Goal: Complete application form: Complete application form

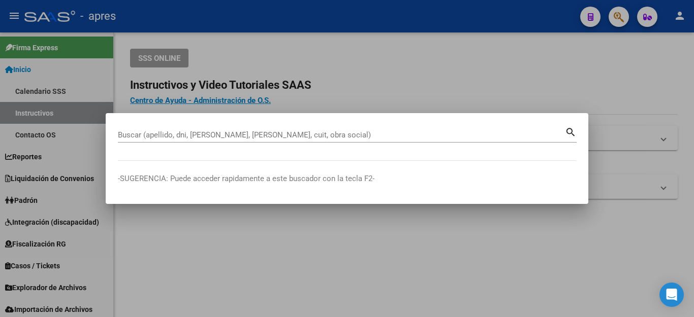
click at [608, 7] on button "button" at bounding box center [618, 17] width 20 height 20
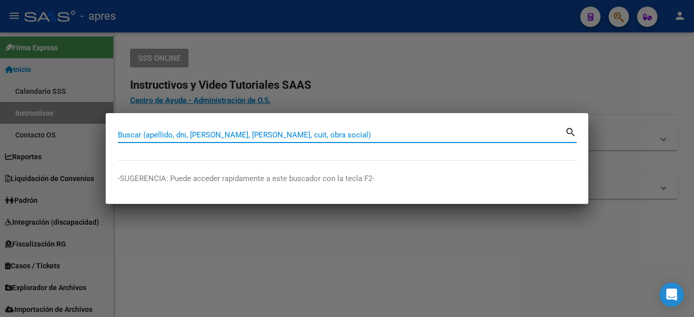
type input "20350806696"
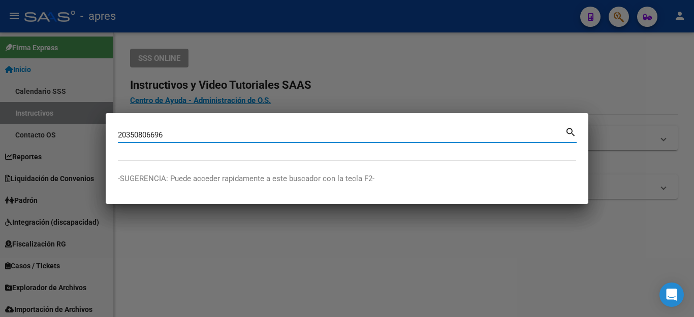
type input "20350806696"
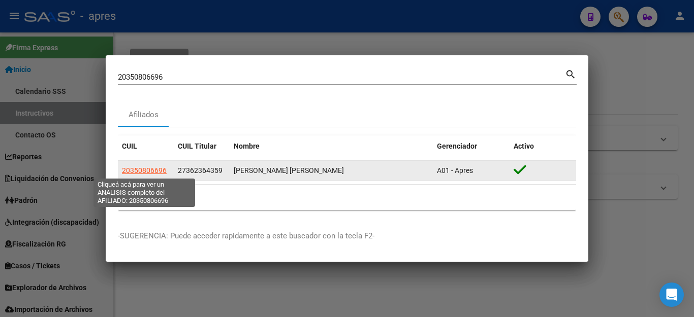
click at [148, 171] on span "20350806696" at bounding box center [144, 171] width 45 height 8
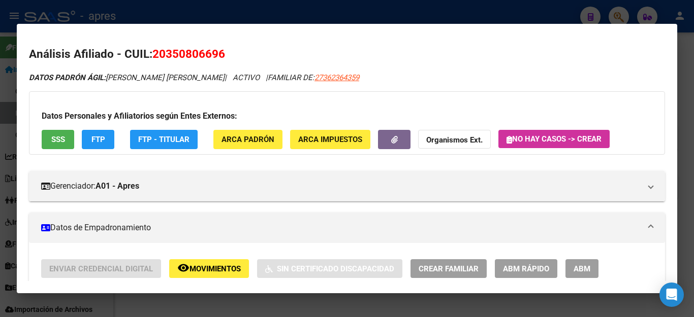
click at [478, 23] on div at bounding box center [347, 158] width 694 height 317
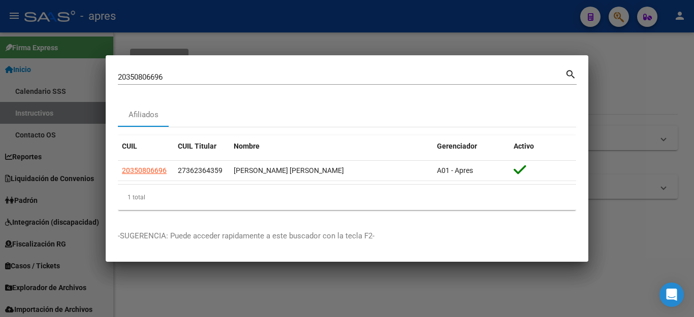
click at [483, 20] on div at bounding box center [347, 158] width 694 height 317
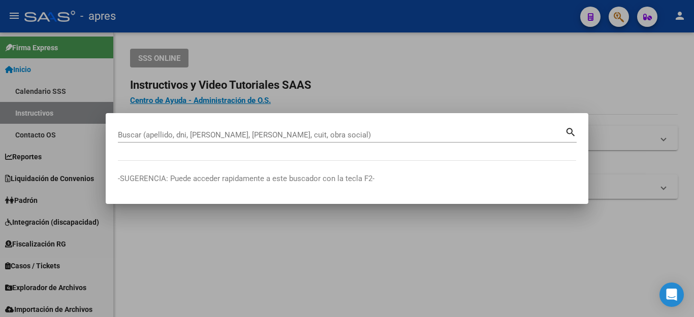
click at [227, 130] on input "Buscar (apellido, dni, [PERSON_NAME], [PERSON_NAME], cuit, obra social)" at bounding box center [341, 134] width 447 height 9
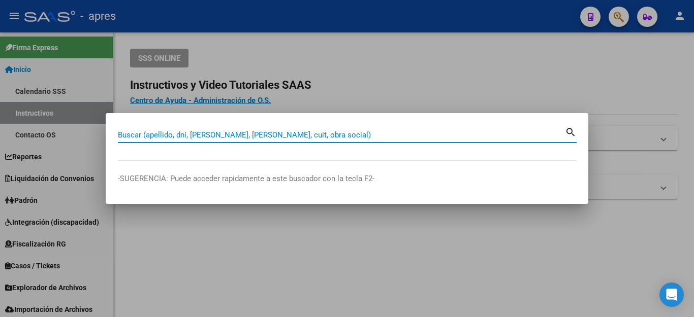
paste input "20350806696"
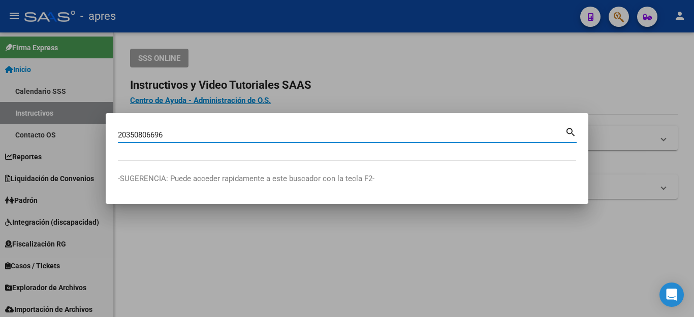
drag, startPoint x: 156, startPoint y: 136, endPoint x: 0, endPoint y: 105, distance: 159.4
click at [0, 105] on div "20350806696 Buscar (apellido, dni, cuil, [PERSON_NAME], cuit, obra social) sear…" at bounding box center [347, 158] width 694 height 317
paste input "70400818"
type input "70400818"
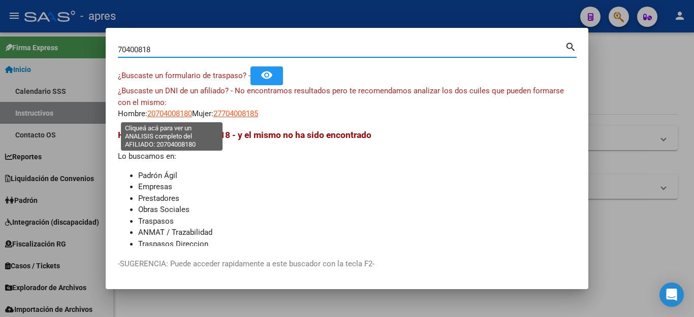
click at [175, 112] on span "20704008180" at bounding box center [169, 113] width 45 height 9
type textarea "20704008180"
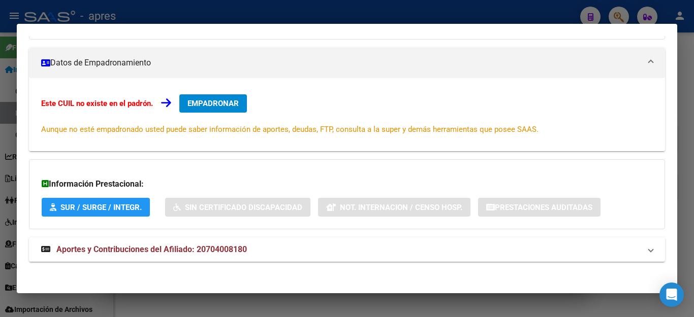
scroll to position [119, 0]
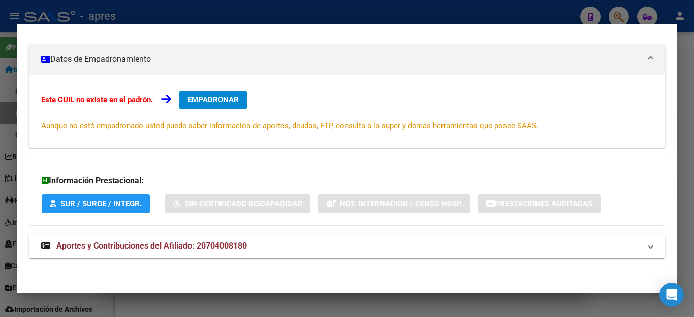
click at [218, 105] on button "EMPADRONAR" at bounding box center [213, 100] width 68 height 18
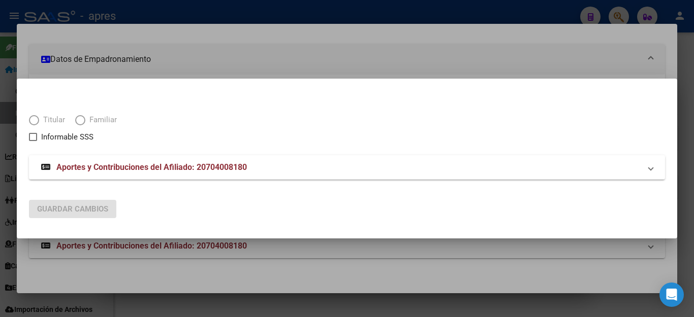
click at [84, 121] on span "Elija una opción" at bounding box center [80, 120] width 10 height 10
click at [81, 120] on span "Elija una opción" at bounding box center [80, 120] width 10 height 10
click at [81, 120] on input "Familiar" at bounding box center [80, 120] width 10 height 10
radio input "true"
checkbox input "true"
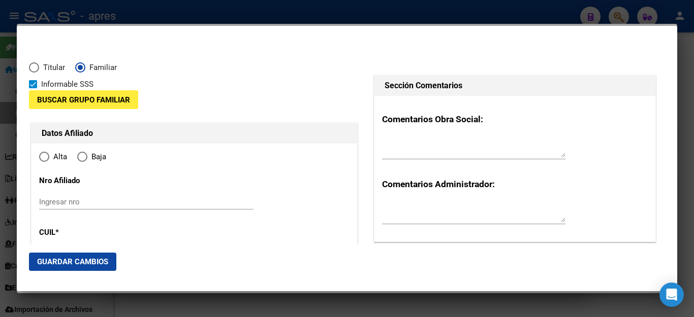
radio input "true"
type input "20-70400818-0"
click at [76, 102] on span "Buscar Grupo Familiar" at bounding box center [83, 99] width 93 height 9
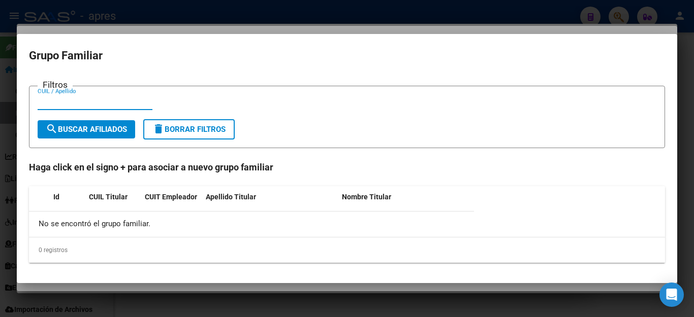
paste input "27362364359"
type input "27362364359"
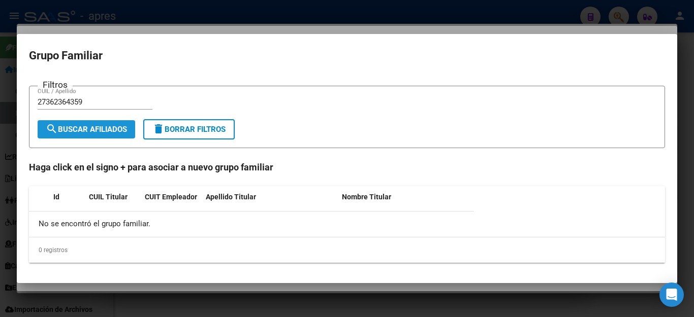
click at [106, 131] on span "search Buscar Afiliados" at bounding box center [86, 129] width 81 height 9
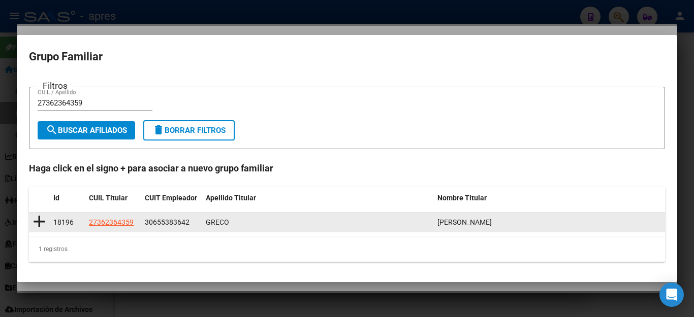
click at [38, 221] on icon at bounding box center [39, 222] width 13 height 14
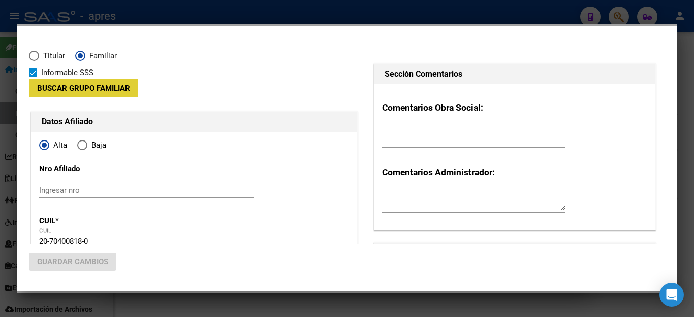
type input "30-65538364-2"
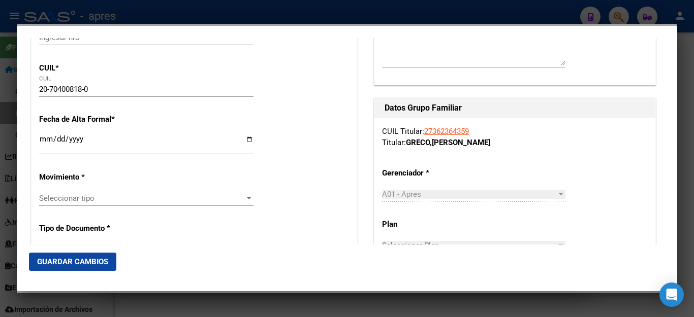
scroll to position [203, 0]
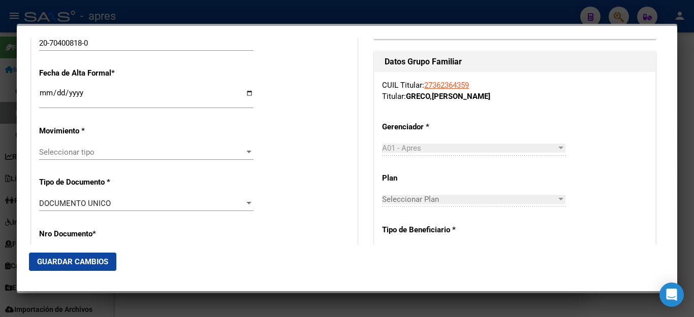
click at [47, 96] on input "Ingresar fecha" at bounding box center [146, 97] width 214 height 16
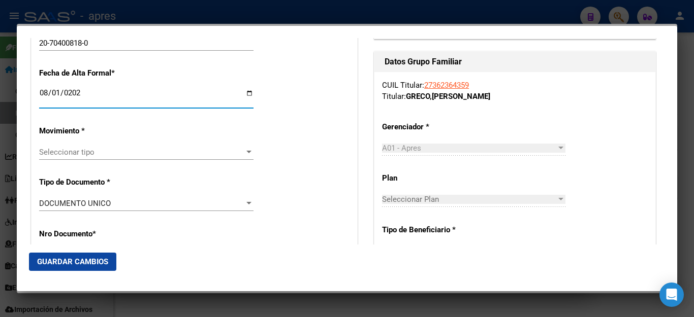
type input "[DATE]"
click at [77, 148] on span "Seleccionar tipo" at bounding box center [141, 152] width 205 height 9
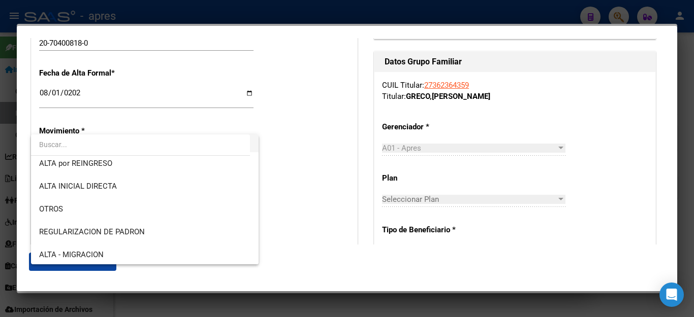
scroll to position [102, 0]
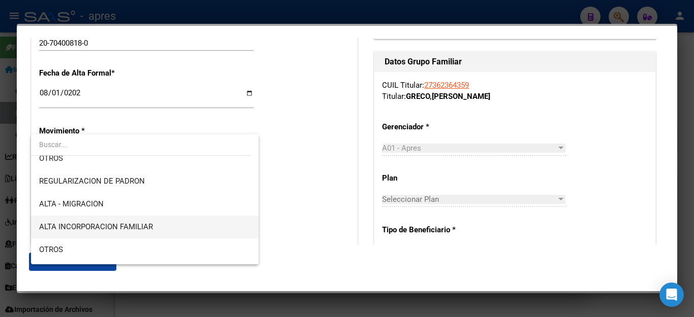
click at [99, 222] on span "ALTA INCORPORACION FAMILIAR" at bounding box center [144, 227] width 211 height 23
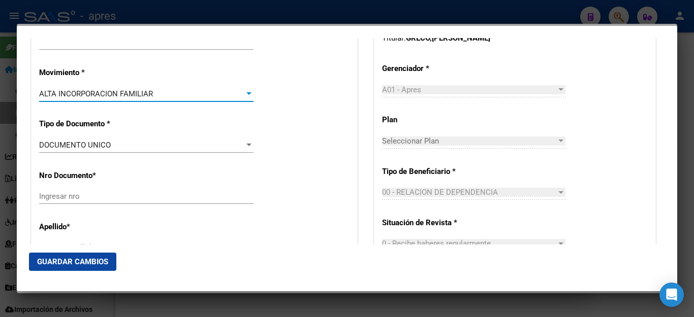
scroll to position [305, 0]
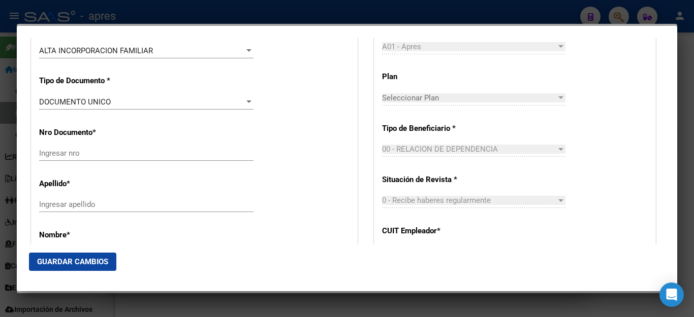
click at [88, 139] on div "Nro Documento * Ingresar nro" at bounding box center [194, 144] width 310 height 51
click at [80, 149] on input "Ingresar nro" at bounding box center [146, 153] width 214 height 9
paste input "70400818"
type input "70400818"
click at [72, 202] on input "Ingresar apellido" at bounding box center [146, 204] width 214 height 9
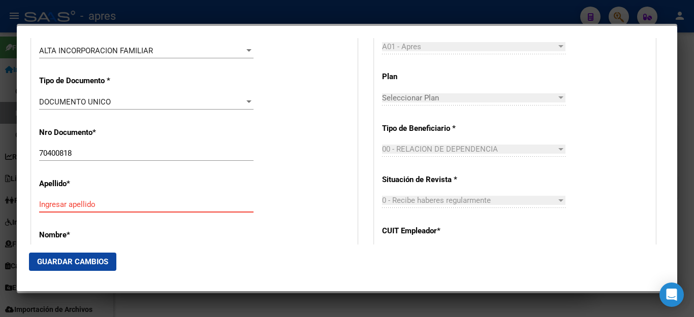
paste input "[PERSON_NAME] [PERSON_NAME]"
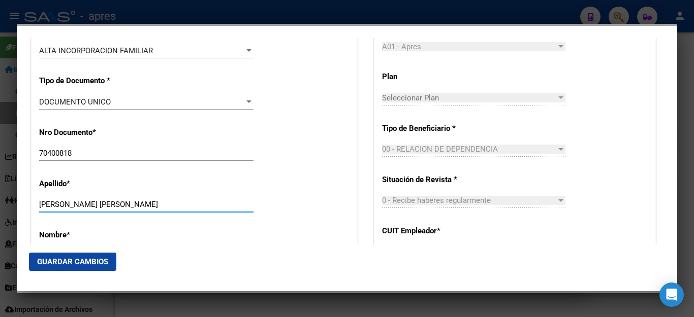
type input "[PERSON_NAME] [PERSON_NAME]"
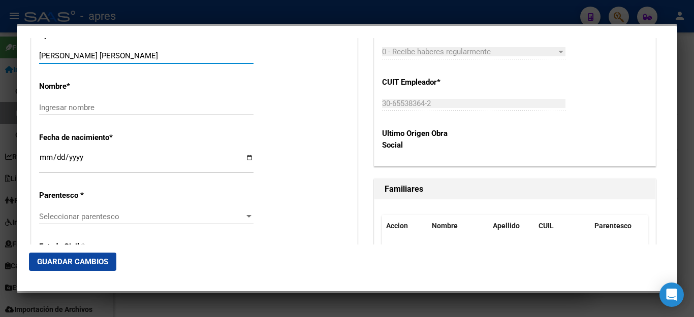
scroll to position [457, 0]
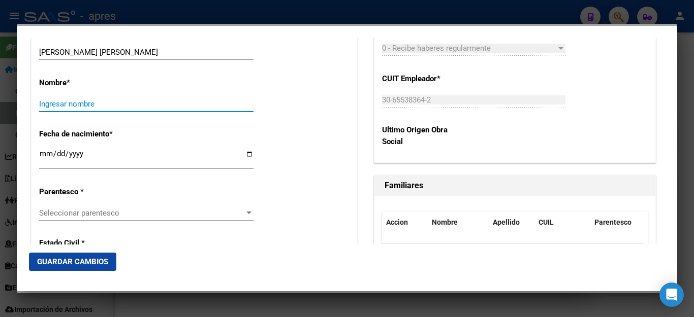
click at [61, 100] on input "Ingresar nombre" at bounding box center [146, 104] width 214 height 9
paste input "[PERSON_NAME]"
type input "[PERSON_NAME]"
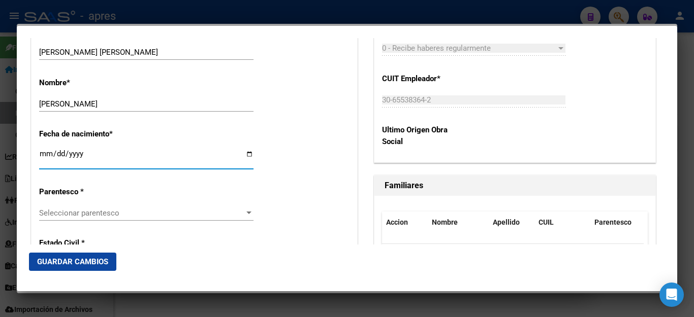
click at [42, 150] on input "Ingresar fecha" at bounding box center [146, 158] width 214 height 16
type input "[DATE]"
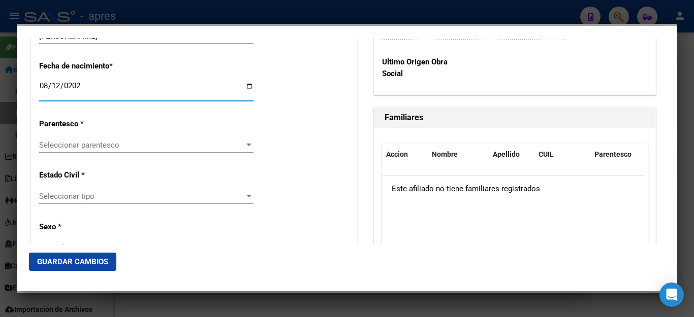
scroll to position [559, 0]
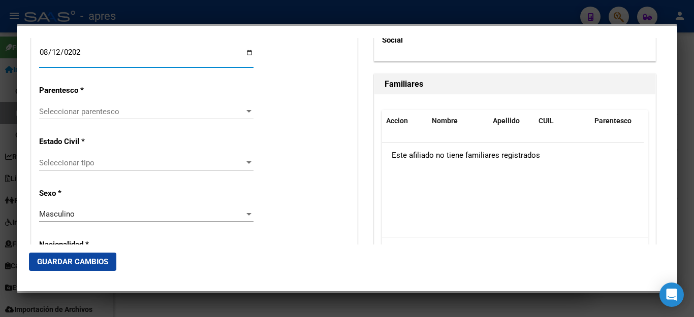
click at [77, 155] on div "Seleccionar tipo Seleccionar tipo" at bounding box center [146, 162] width 214 height 15
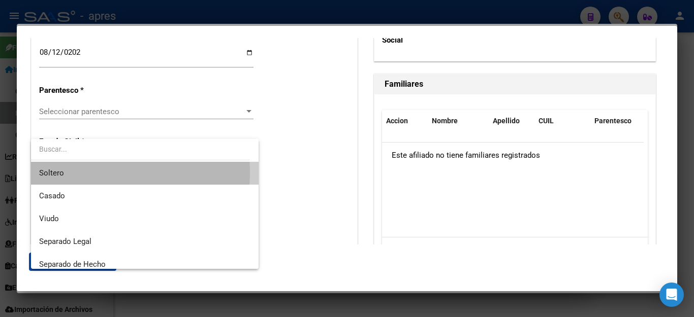
click at [72, 173] on span "Soltero" at bounding box center [144, 173] width 211 height 23
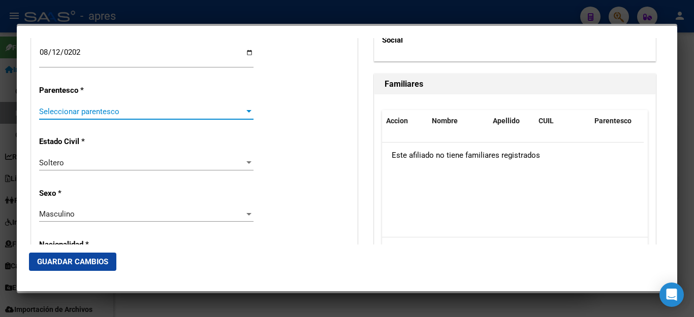
click at [101, 107] on span "Seleccionar parentesco" at bounding box center [141, 111] width 205 height 9
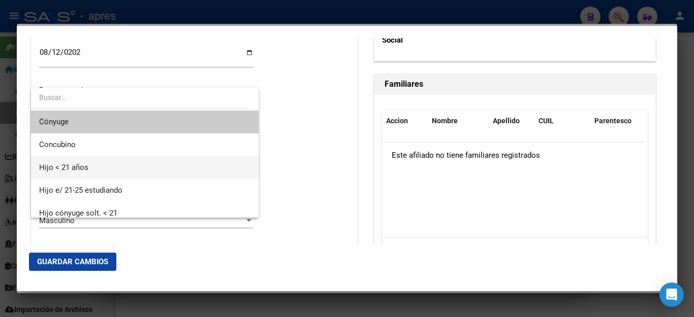
click at [97, 163] on span "Hijo < 21 años" at bounding box center [144, 167] width 211 height 23
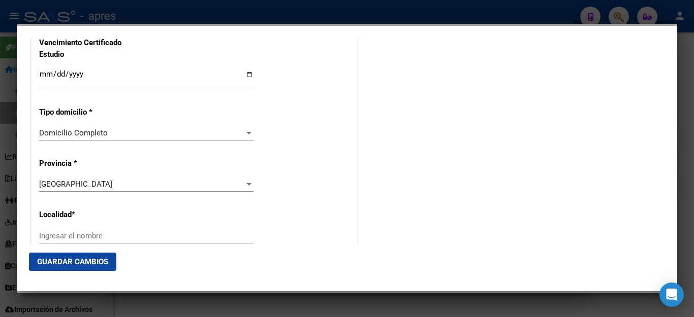
scroll to position [914, 0]
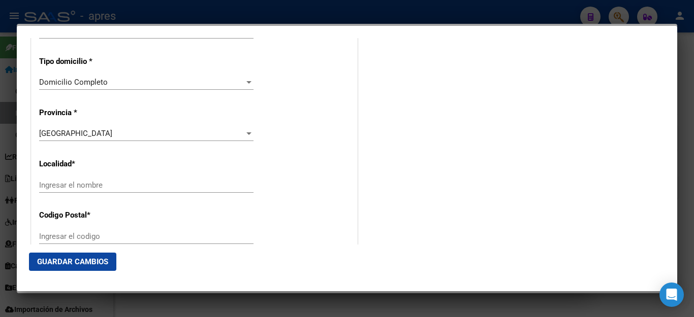
click at [77, 181] on input "Ingresar el nombre" at bounding box center [146, 185] width 214 height 9
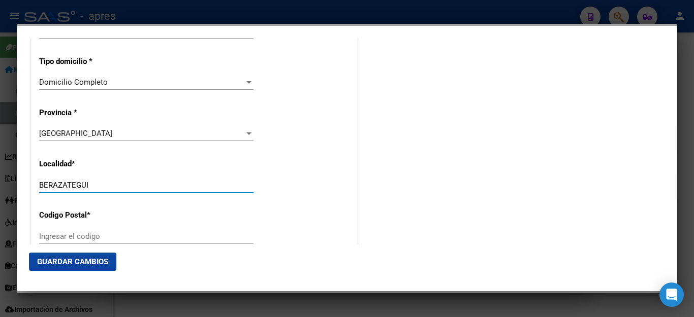
scroll to position [965, 0]
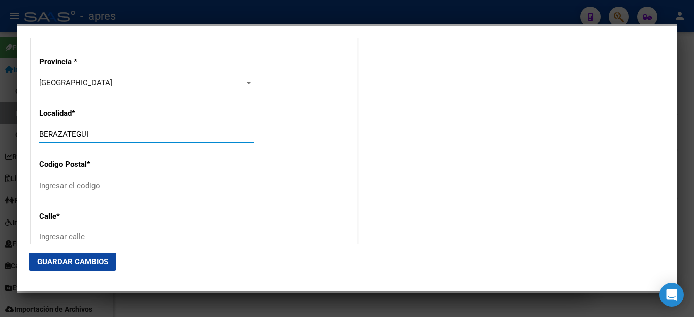
type input "BERAZATEGUI"
click at [82, 178] on div "Ingresar el codigo" at bounding box center [146, 185] width 214 height 15
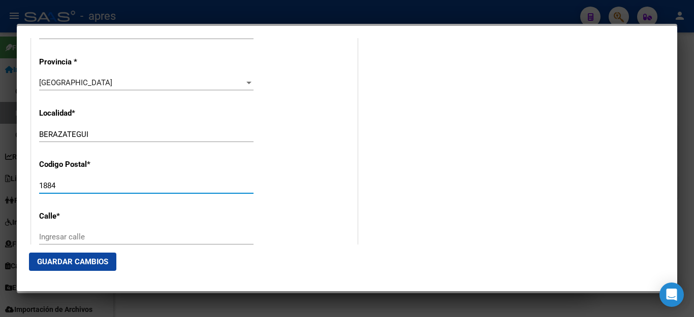
type input "1884"
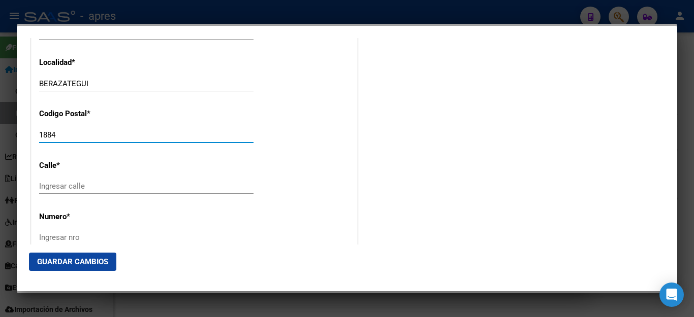
scroll to position [1066, 0]
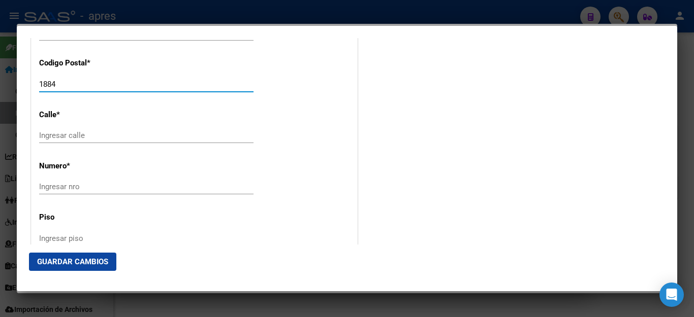
click at [78, 131] on input "Ingresar calle" at bounding box center [146, 135] width 214 height 9
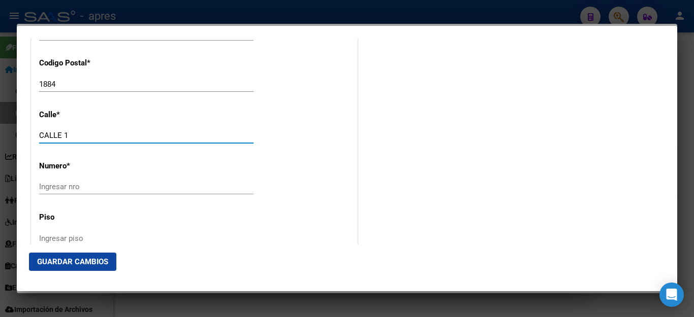
type input "CALLE 1"
click at [76, 182] on input "Ingresar nro" at bounding box center [146, 186] width 214 height 9
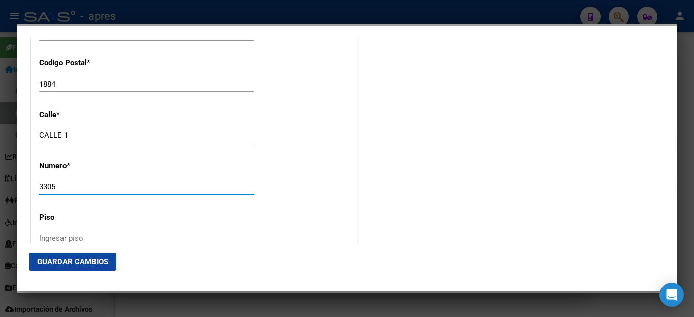
type input "3305"
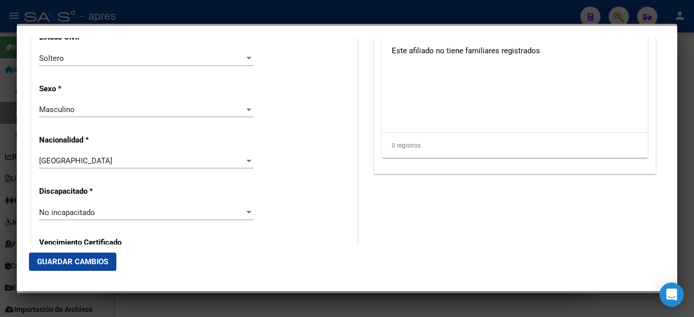
scroll to position [812, 0]
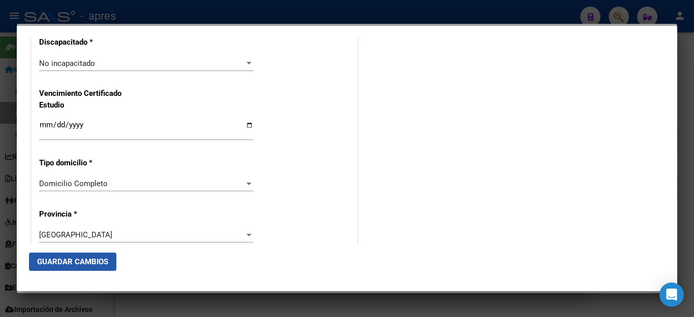
click at [76, 262] on span "Guardar Cambios" at bounding box center [72, 261] width 71 height 9
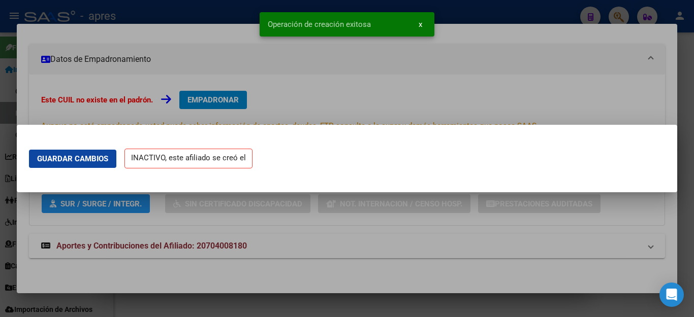
scroll to position [0, 0]
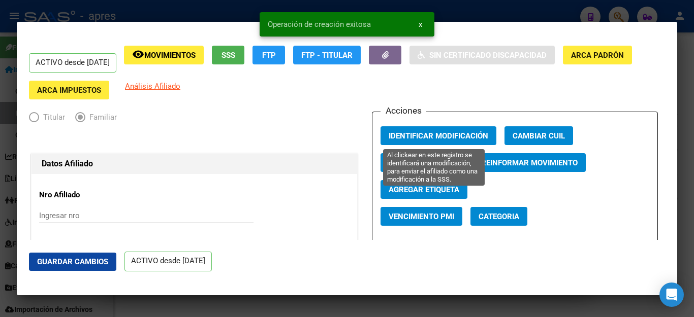
click at [442, 133] on span "Identificar Modificación" at bounding box center [438, 136] width 100 height 9
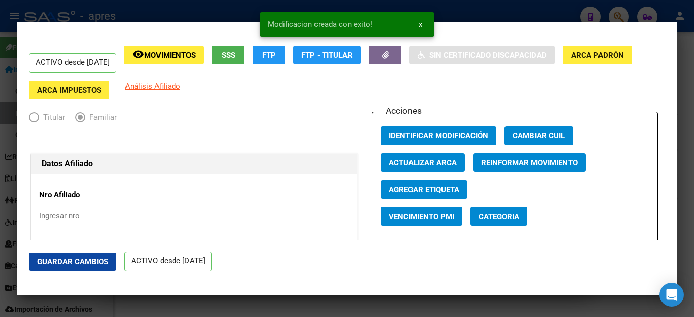
click at [511, 8] on div at bounding box center [347, 158] width 694 height 317
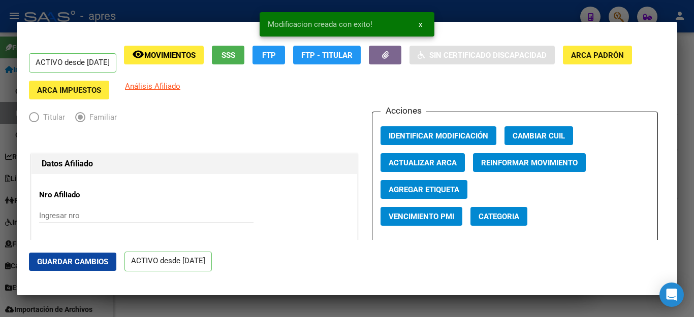
scroll to position [96, 0]
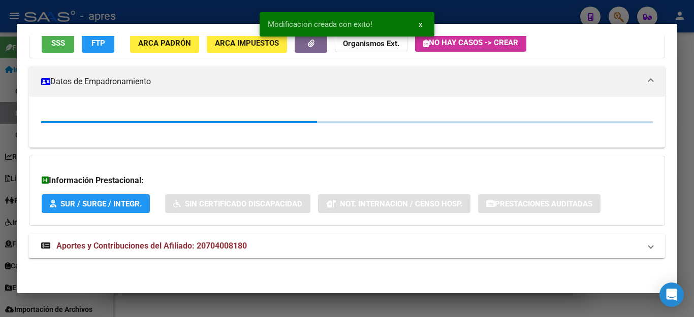
click at [511, 8] on div at bounding box center [347, 158] width 694 height 317
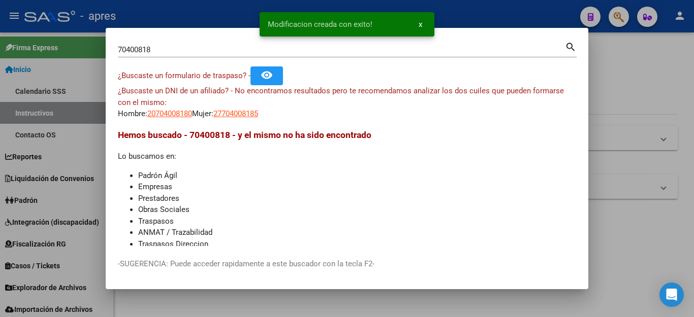
click at [617, 16] on div at bounding box center [347, 158] width 694 height 317
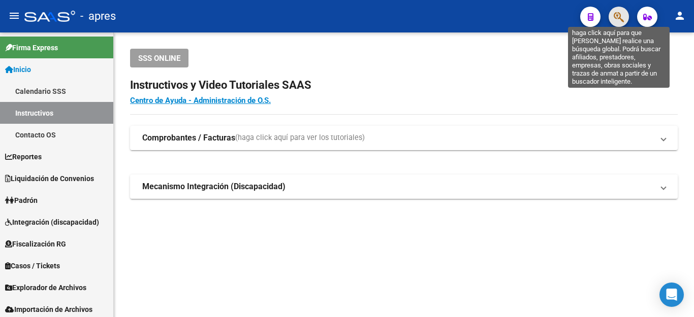
click at [617, 16] on icon "button" at bounding box center [618, 17] width 10 height 12
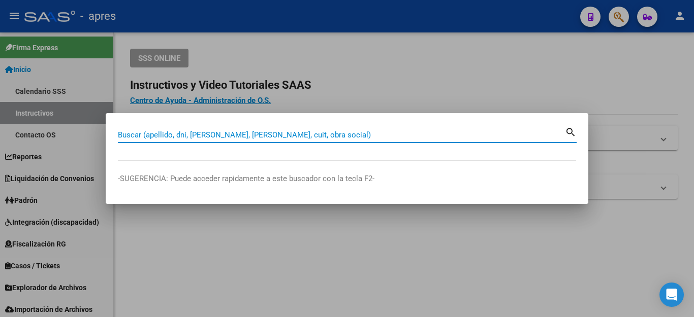
paste input "[PERSON_NAME]"
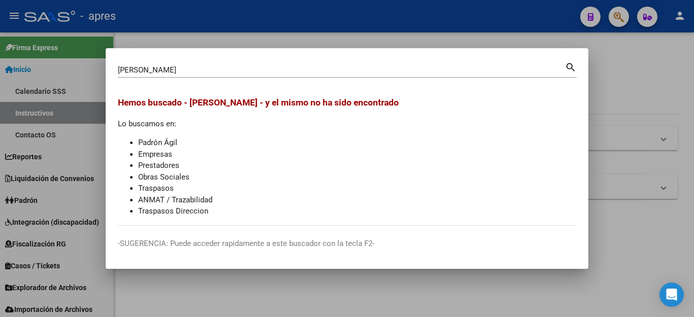
drag, startPoint x: 413, startPoint y: 64, endPoint x: 83, endPoint y: 68, distance: 330.1
click at [83, 68] on div "[PERSON_NAME] (apellido, dni, cuil, nro traspaso, cuit, obra social) search Hem…" at bounding box center [347, 158] width 694 height 317
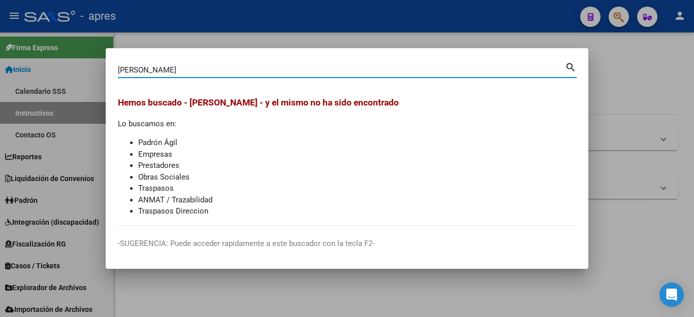
drag, startPoint x: 202, startPoint y: 69, endPoint x: 0, endPoint y: 35, distance: 205.0
click at [0, 42] on div "[PERSON_NAME] (apellido, dni, cuil, nro traspaso, cuit, obra social) search Hem…" at bounding box center [347, 158] width 694 height 317
paste input "70400818"
type input "70400818"
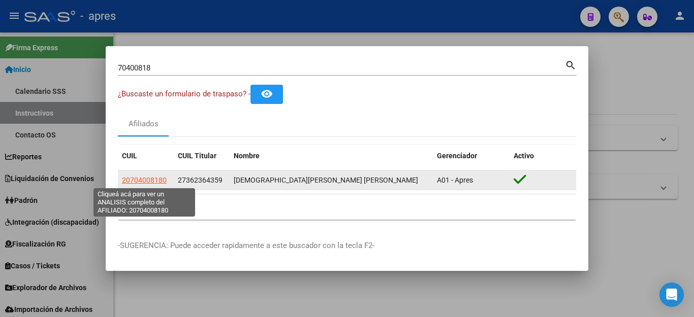
click at [145, 179] on span "20704008180" at bounding box center [144, 180] width 45 height 8
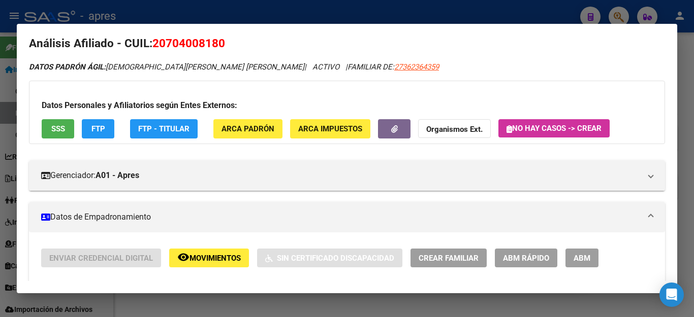
scroll to position [0, 0]
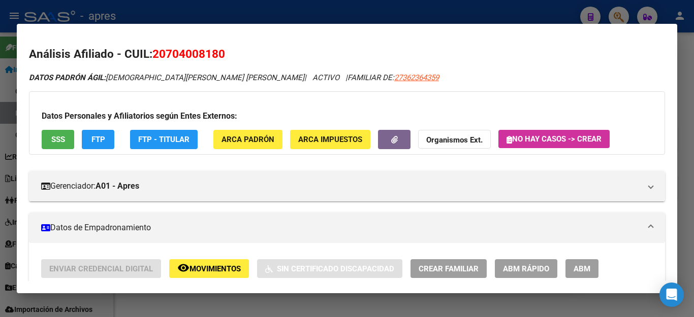
click at [381, 17] on div at bounding box center [347, 158] width 694 height 317
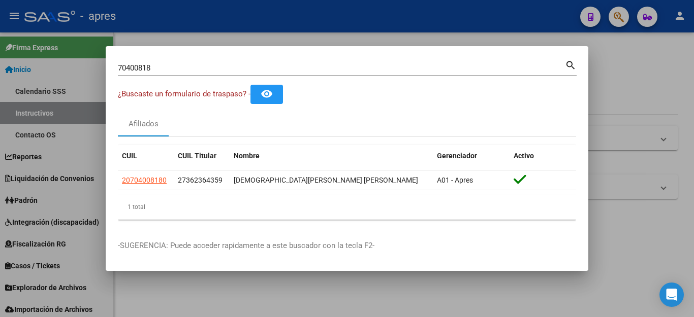
click at [626, 159] on div at bounding box center [347, 158] width 694 height 317
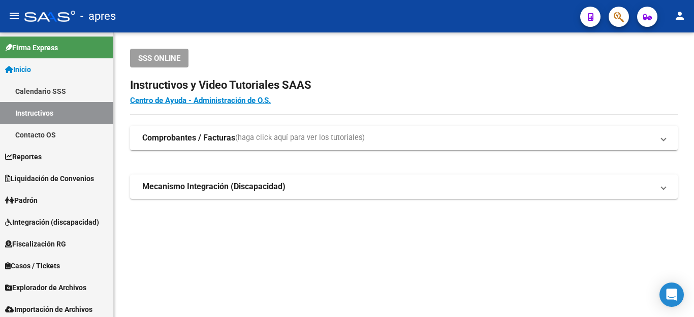
click at [620, 20] on icon "button" at bounding box center [618, 17] width 10 height 12
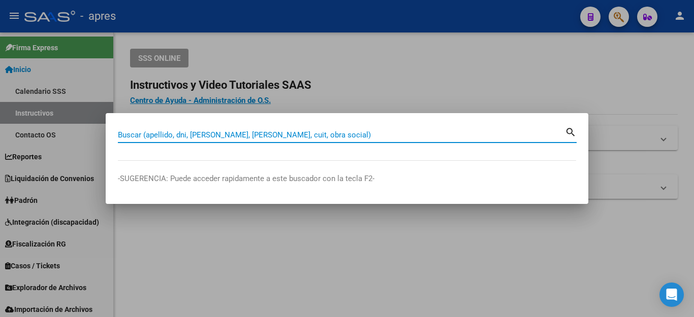
paste input "47637330"
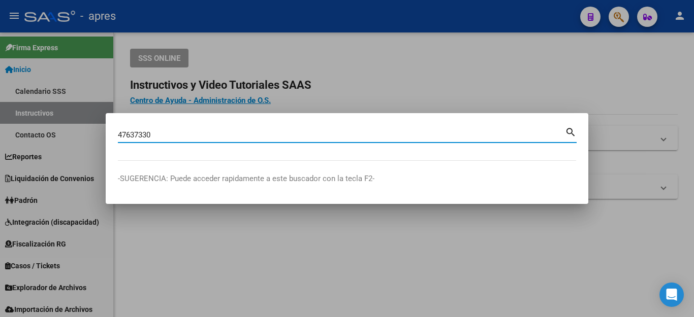
type input "47637330"
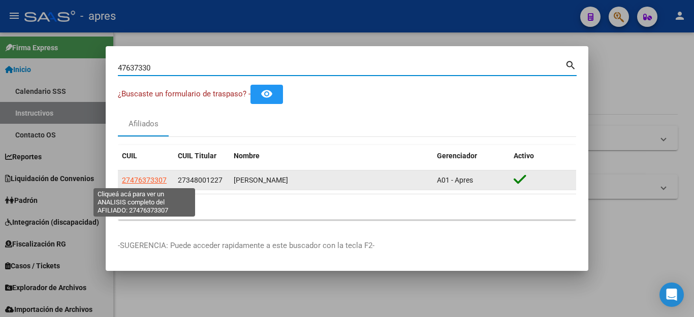
click at [160, 179] on span "27476373307" at bounding box center [144, 180] width 45 height 8
type textarea "27476373307"
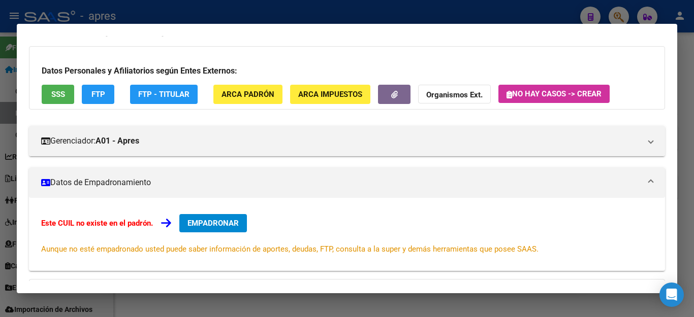
scroll to position [51, 0]
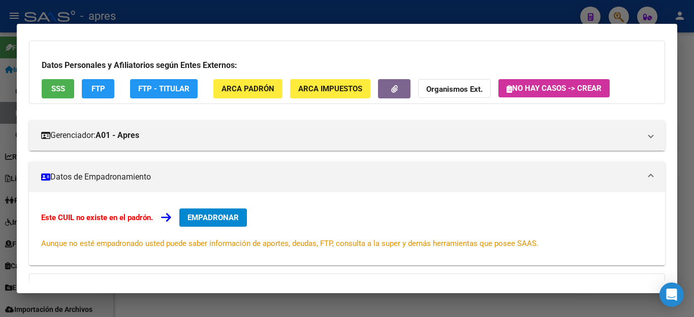
click at [227, 223] on button "EMPADRONAR" at bounding box center [213, 218] width 68 height 18
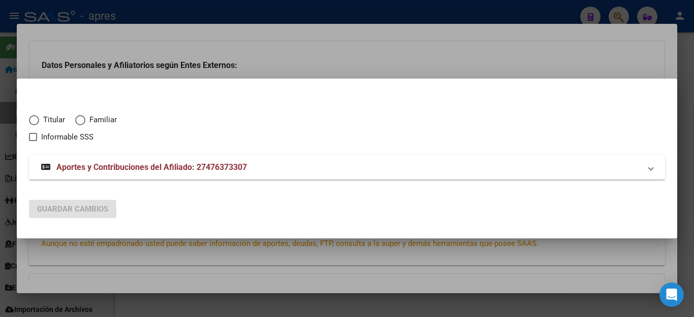
click at [85, 120] on span "Familiar" at bounding box center [100, 120] width 31 height 12
click at [85, 120] on input "Familiar" at bounding box center [80, 120] width 10 height 10
radio input "true"
checkbox input "true"
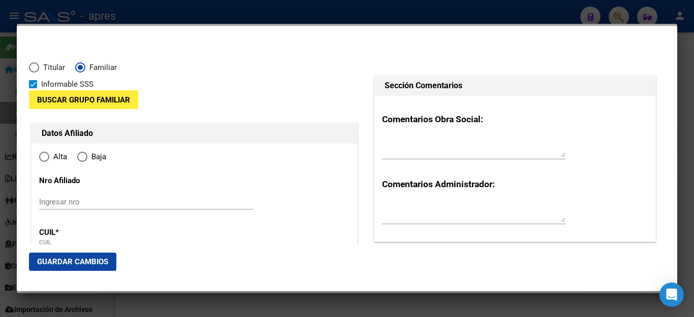
type input "27-47637330-7"
radio input "true"
click at [89, 97] on span "Buscar Grupo Familiar" at bounding box center [83, 99] width 93 height 9
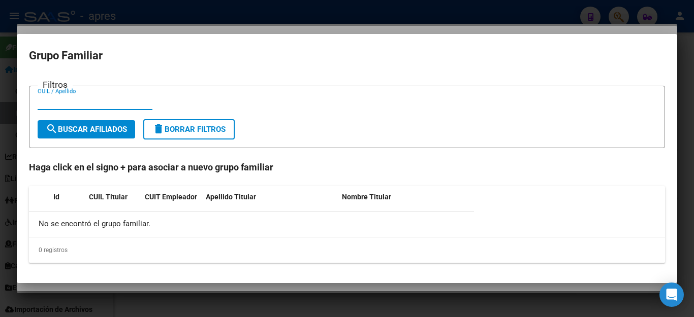
paste input "27348001227"
type input "27348001227"
click at [69, 132] on span "search Buscar Afiliados" at bounding box center [86, 129] width 81 height 9
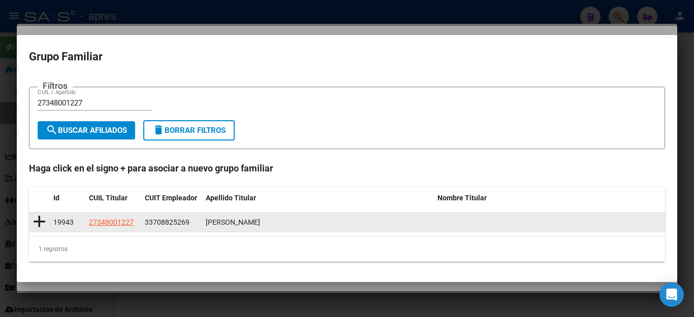
click at [38, 221] on icon at bounding box center [39, 222] width 13 height 14
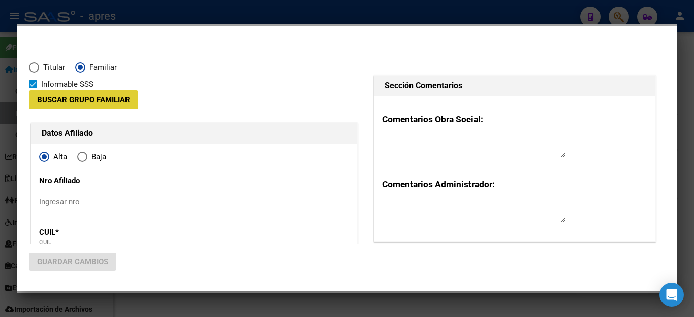
type input "33-70882526-9"
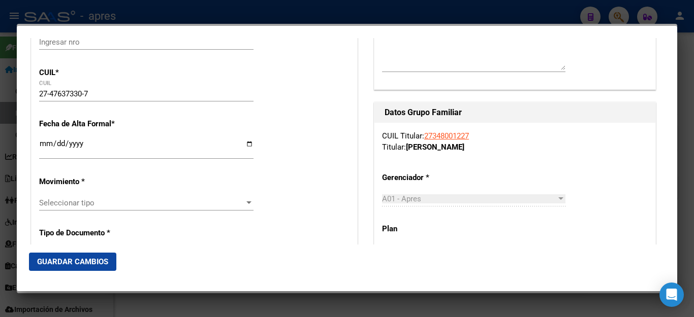
scroll to position [203, 0]
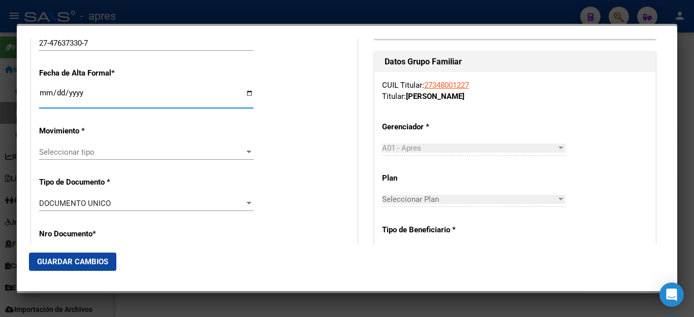
click at [45, 93] on input "Ingresar fecha" at bounding box center [146, 97] width 214 height 16
type input "[DATE]"
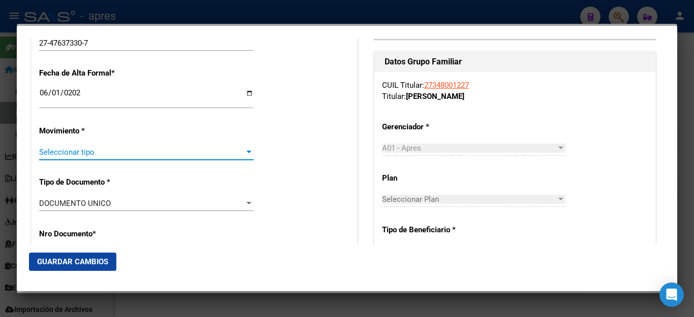
click at [59, 148] on span "Seleccionar tipo" at bounding box center [141, 152] width 205 height 9
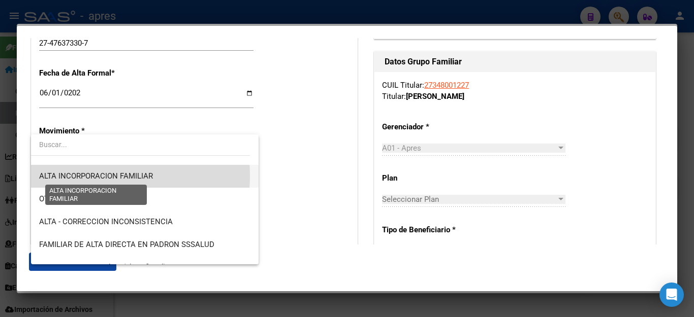
click at [87, 176] on span "ALTA INCORPORACION FAMILIAR" at bounding box center [96, 176] width 114 height 9
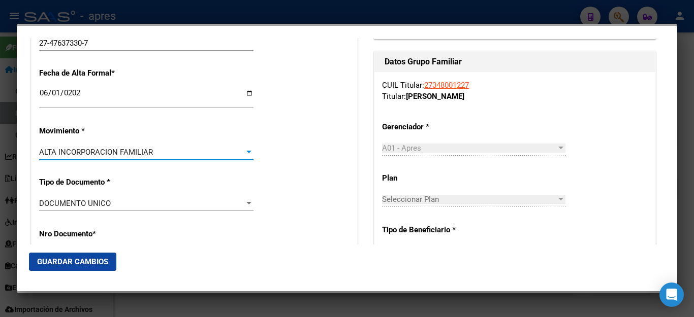
scroll to position [305, 0]
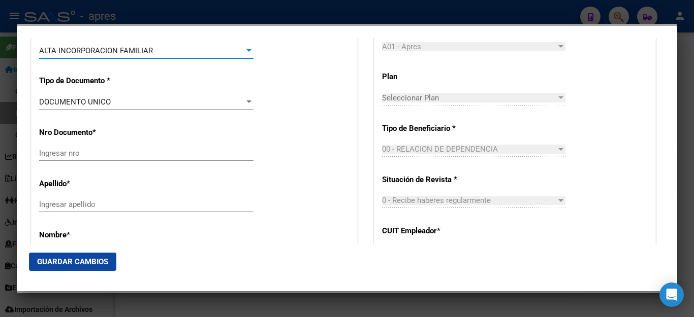
click at [80, 150] on input "Ingresar nro" at bounding box center [146, 153] width 214 height 9
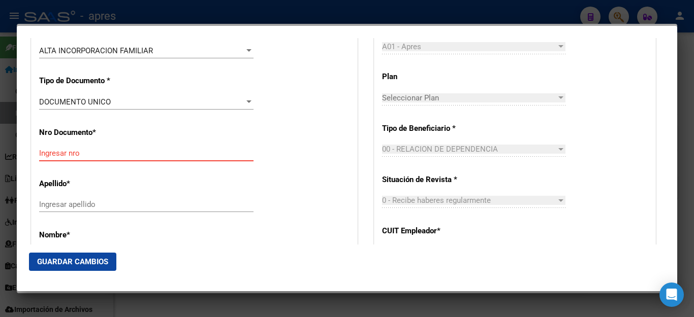
paste input "47637330"
type input "47637330"
click at [78, 200] on input "Ingresar apellido" at bounding box center [146, 204] width 214 height 9
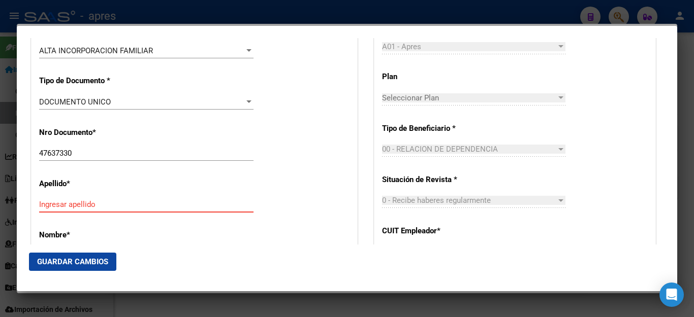
paste input "TORRES"
type input "TORRES"
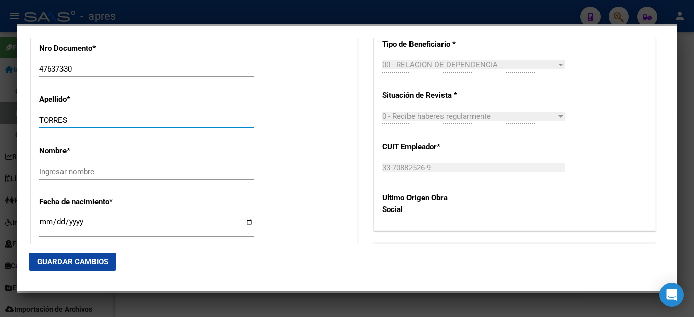
scroll to position [457, 0]
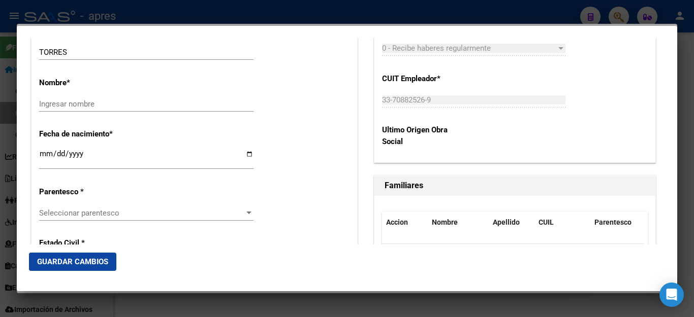
click at [69, 103] on div "Ingresar nombre" at bounding box center [146, 103] width 214 height 15
click at [74, 100] on input "Ingresar nombre" at bounding box center [146, 104] width 214 height 9
paste input "[PERSON_NAME]"
type input "[PERSON_NAME]"
click at [45, 150] on input "Ingresar fecha" at bounding box center [146, 158] width 214 height 16
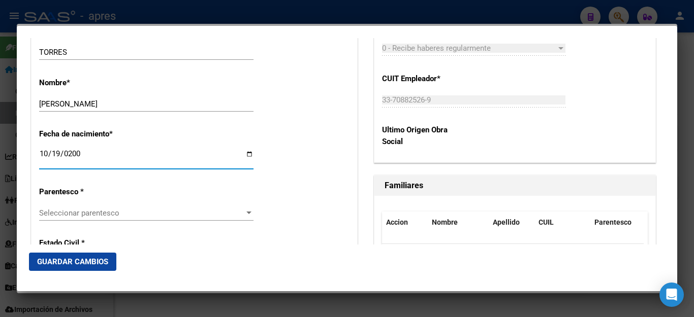
type input "[DATE]"
click at [57, 209] on span "Seleccionar parentesco" at bounding box center [141, 213] width 205 height 9
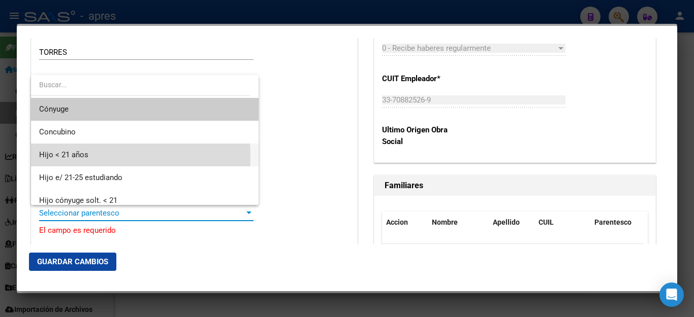
click at [95, 156] on span "Hijo < 21 años" at bounding box center [144, 155] width 211 height 23
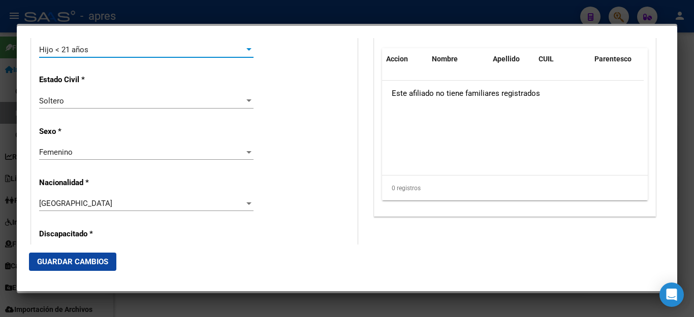
scroll to position [660, 0]
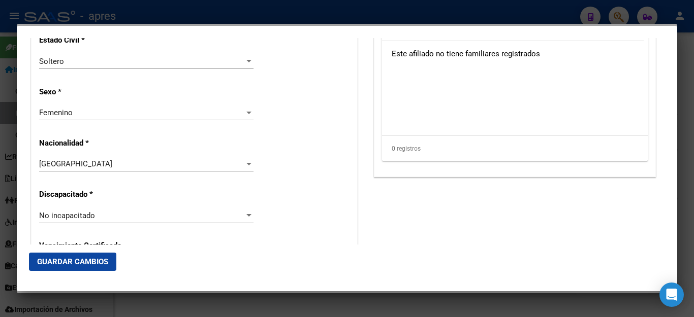
click at [82, 108] on div "Femenino" at bounding box center [141, 112] width 205 height 9
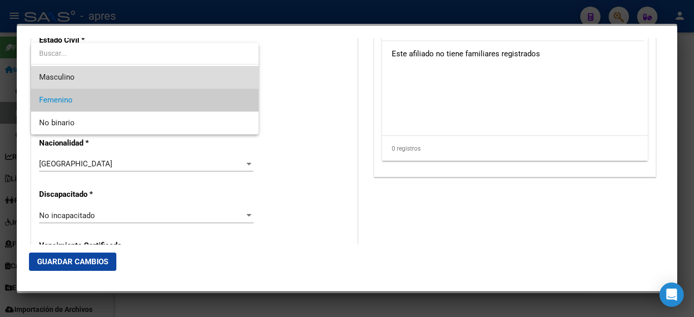
click at [87, 85] on span "Masculino" at bounding box center [144, 77] width 211 height 23
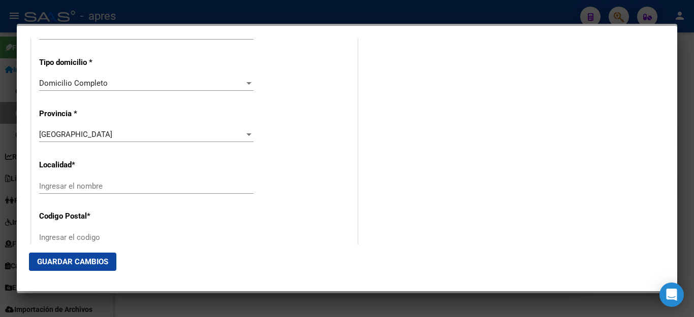
scroll to position [965, 0]
click at [79, 130] on input "Ingresar el nombre" at bounding box center [146, 134] width 214 height 9
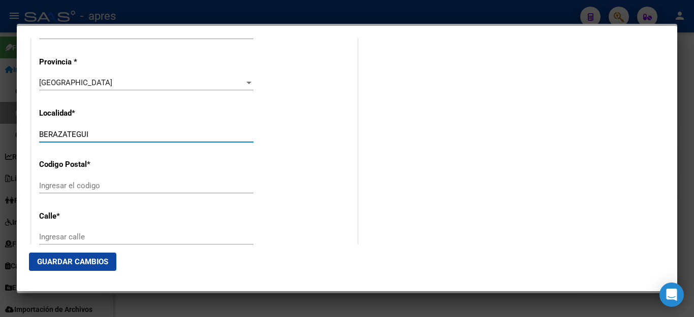
type input "BERAZATEGUI"
click at [62, 181] on input "Ingresar el codigo" at bounding box center [146, 185] width 214 height 9
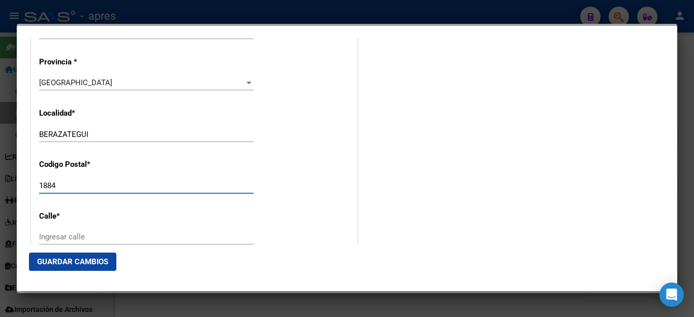
type input "1884"
drag, startPoint x: 60, startPoint y: 214, endPoint x: 61, endPoint y: 194, distance: 20.3
click at [60, 233] on input "Ingresar calle" at bounding box center [146, 237] width 214 height 9
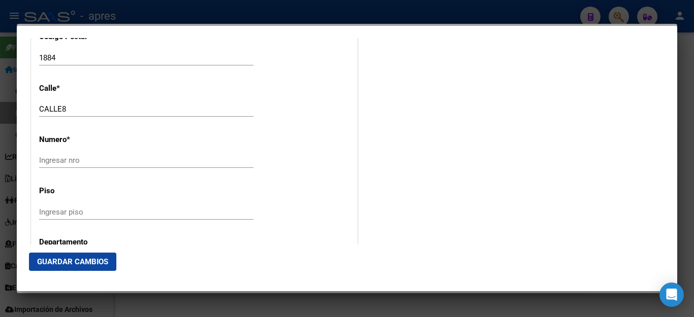
scroll to position [1066, 0]
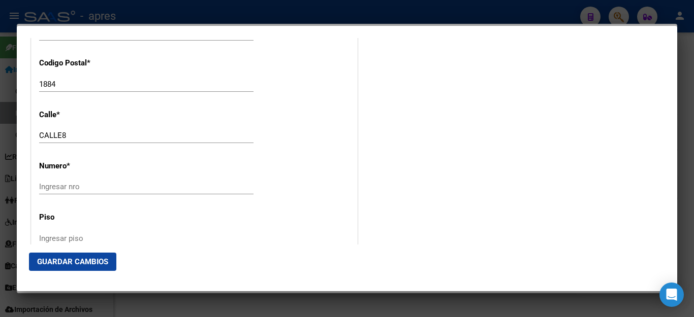
click at [60, 131] on input "CALLE8" at bounding box center [146, 135] width 214 height 9
click at [63, 131] on input "CALLE8" at bounding box center [146, 135] width 214 height 9
type input "CALLE 8"
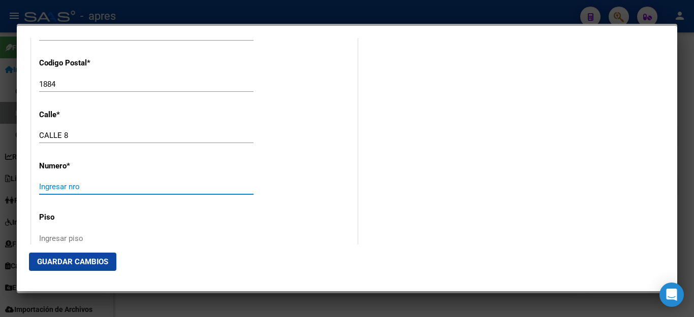
click at [51, 182] on input "Ingresar nro" at bounding box center [146, 186] width 214 height 9
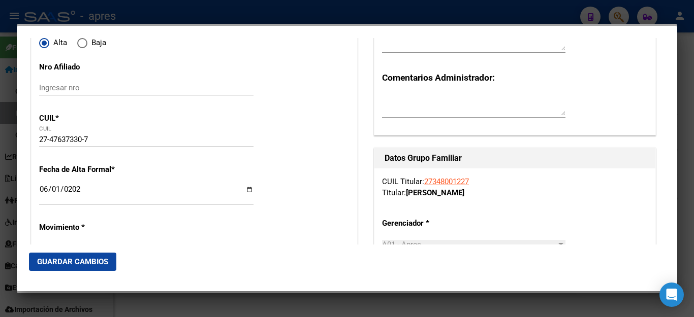
scroll to position [0, 0]
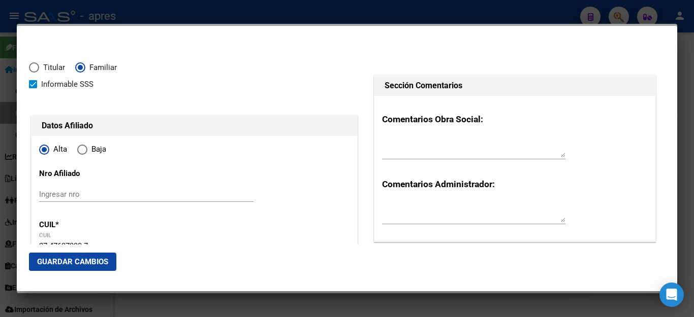
type input "5061"
click at [60, 264] on span "Guardar Cambios" at bounding box center [72, 261] width 71 height 9
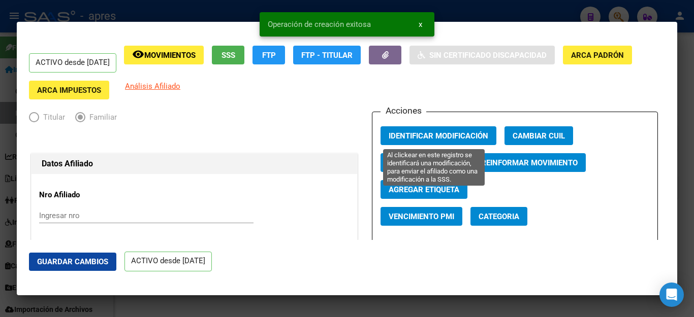
click at [415, 139] on span "Identificar Modificación" at bounding box center [438, 136] width 100 height 9
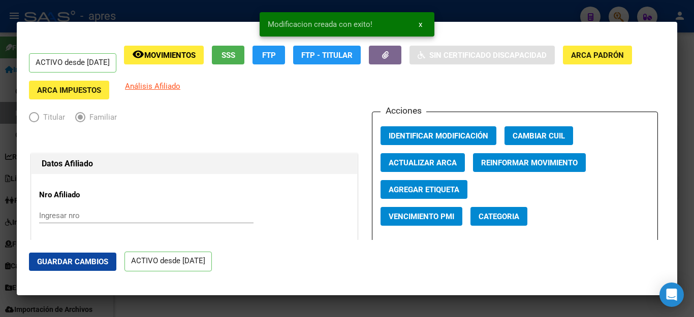
click at [549, 15] on div at bounding box center [347, 158] width 694 height 317
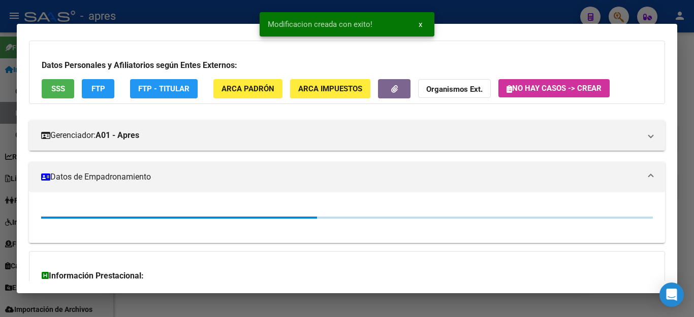
click at [549, 10] on div at bounding box center [347, 158] width 694 height 317
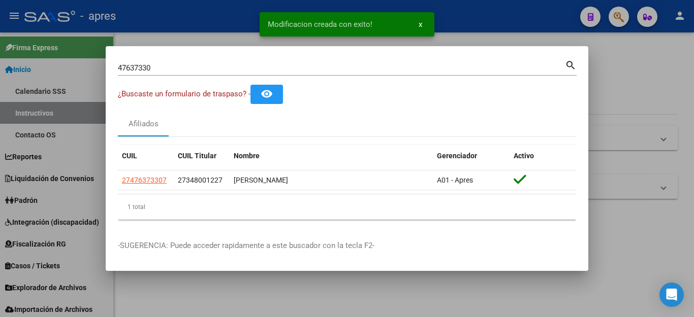
click at [494, 23] on div at bounding box center [347, 158] width 694 height 317
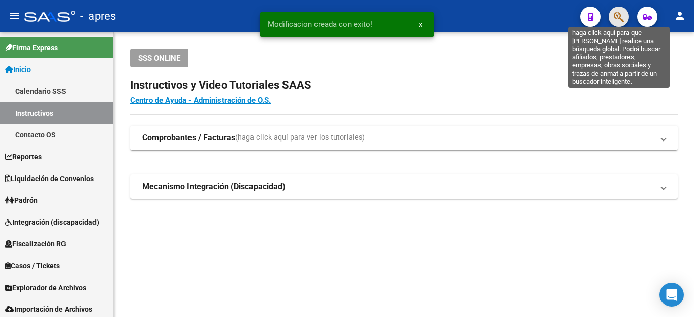
click at [613, 22] on icon "button" at bounding box center [618, 17] width 10 height 12
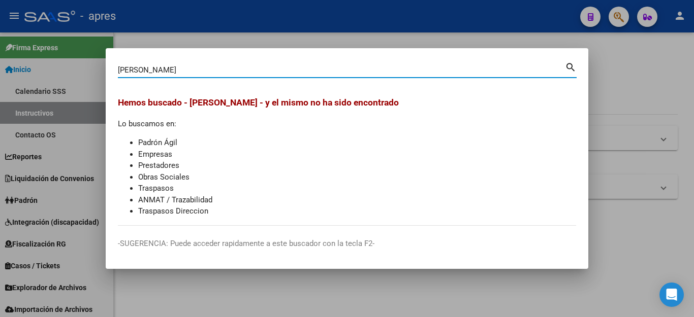
drag, startPoint x: 209, startPoint y: 68, endPoint x: 0, endPoint y: 26, distance: 212.9
click at [0, 26] on div "[PERSON_NAME] (apellido, dni, cuil, nro traspaso, cuit, obra social) search [PE…" at bounding box center [347, 158] width 694 height 317
paste input "47637330"
type input "47637330"
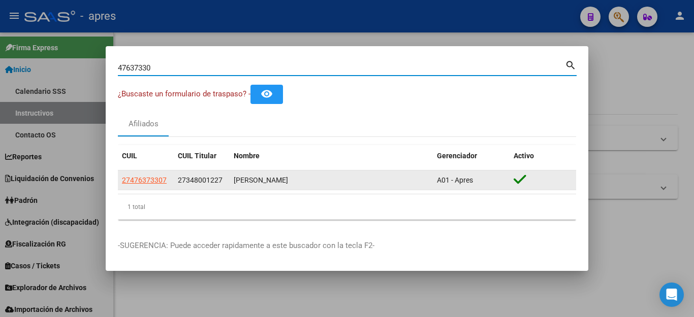
click at [143, 174] on datatable-body-cell "27476373307" at bounding box center [146, 181] width 56 height 20
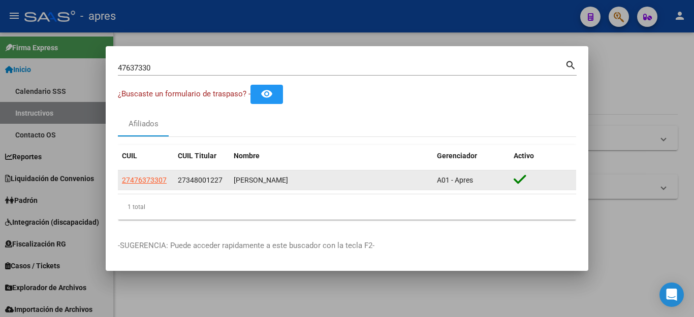
click at [137, 175] on app-link-go-to "27476373307" at bounding box center [144, 181] width 45 height 12
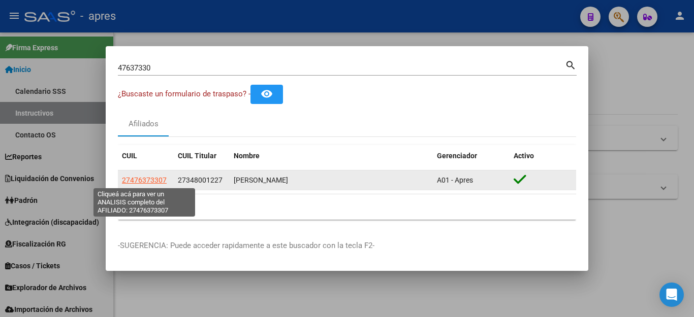
click at [144, 181] on span "27476373307" at bounding box center [144, 180] width 45 height 8
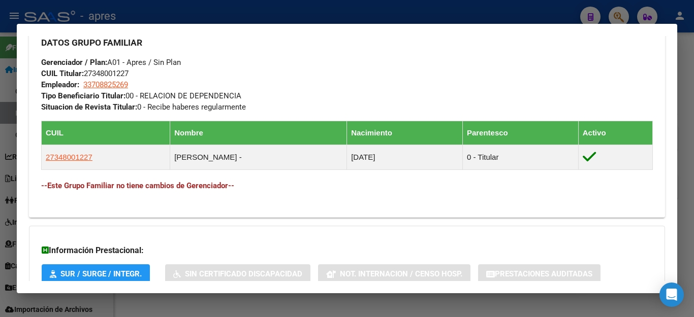
scroll to position [570, 0]
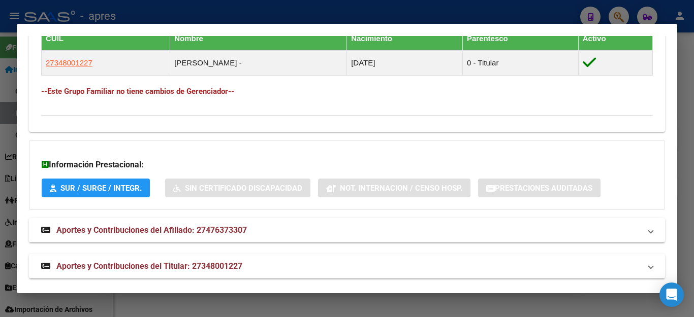
click at [213, 309] on div at bounding box center [347, 158] width 694 height 317
